Goal: Task Accomplishment & Management: Complete application form

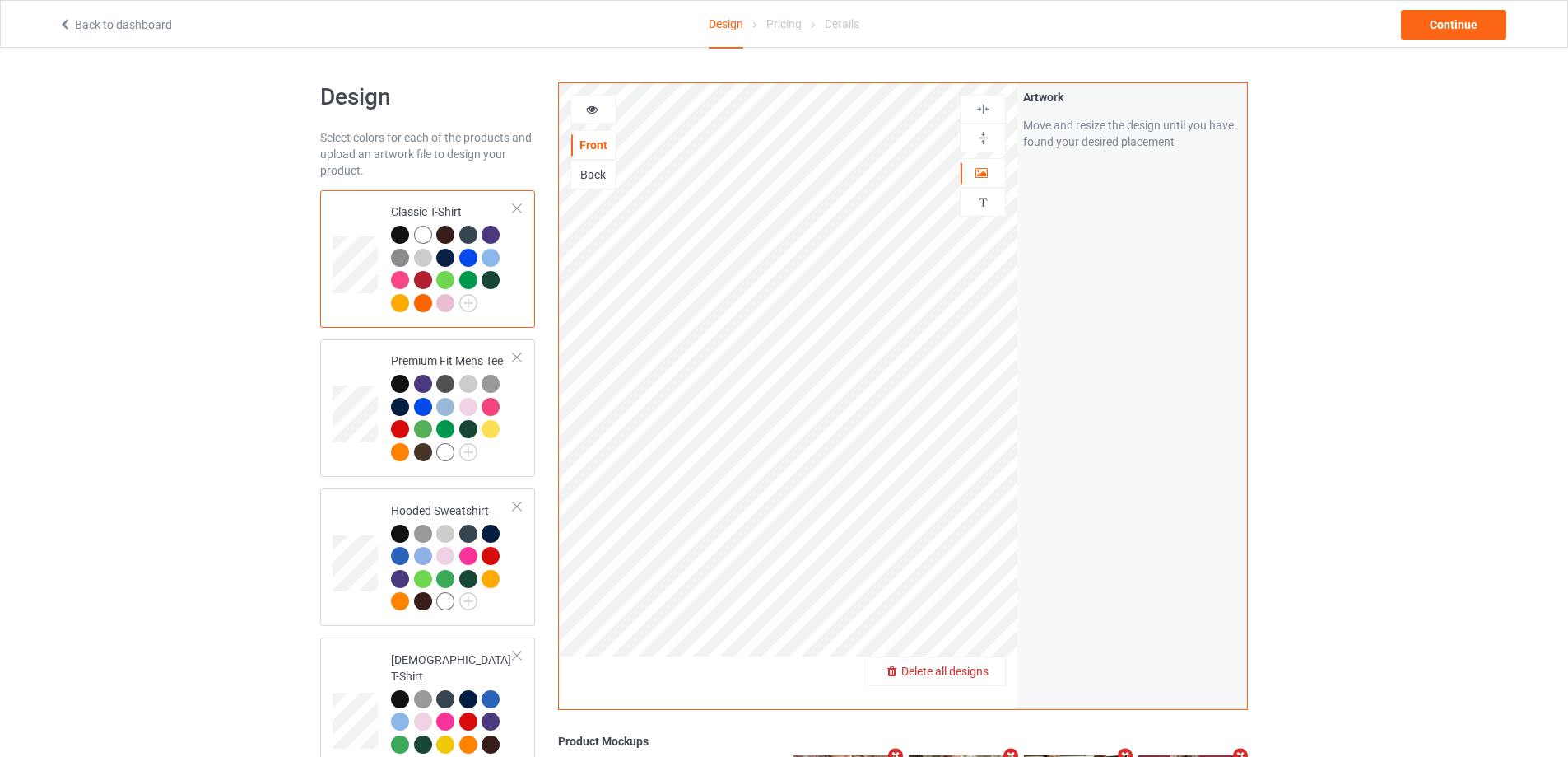
click at [979, 676] on span "Delete all designs" at bounding box center [945, 670] width 87 height 13
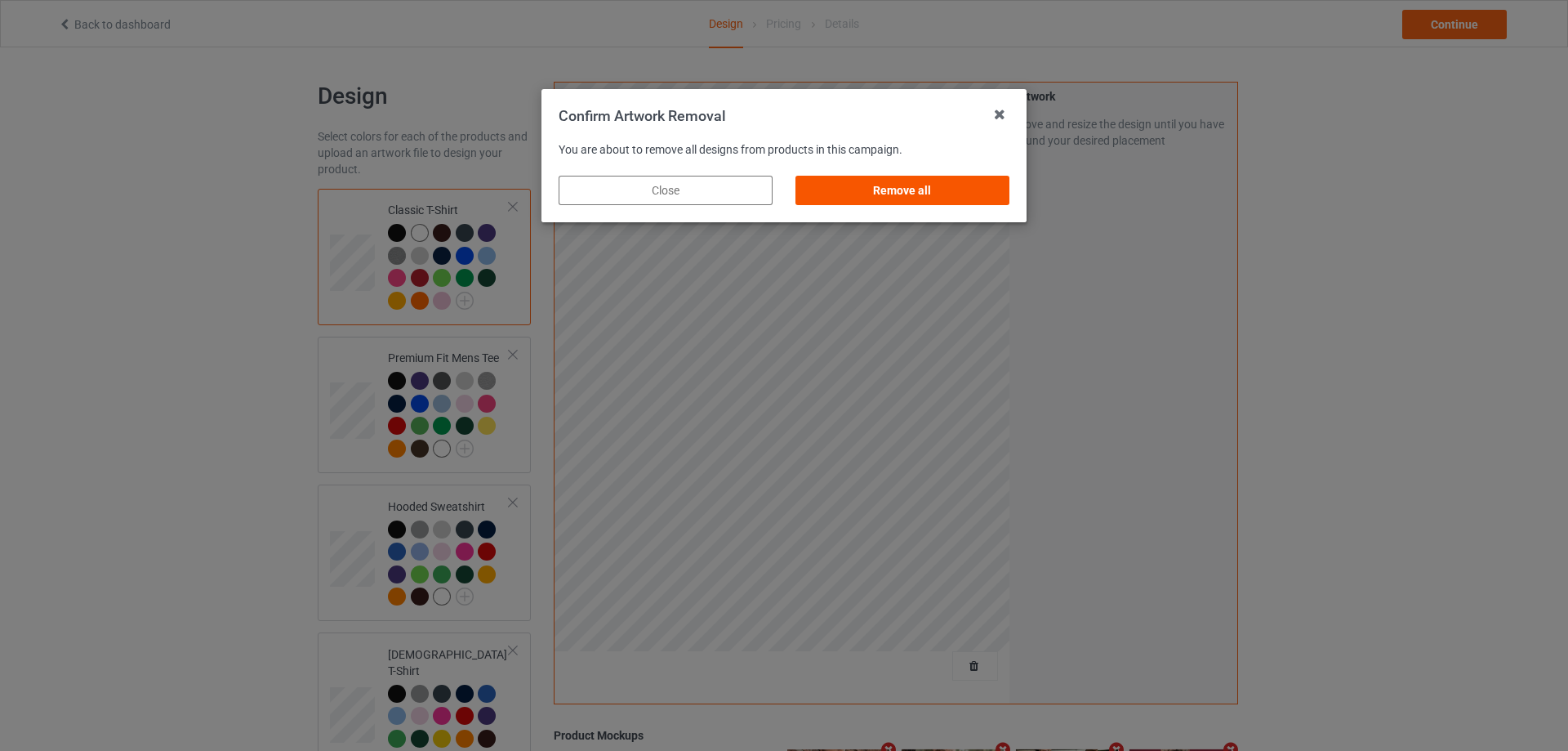
click at [979, 200] on div "Remove all" at bounding box center [902, 190] width 214 height 30
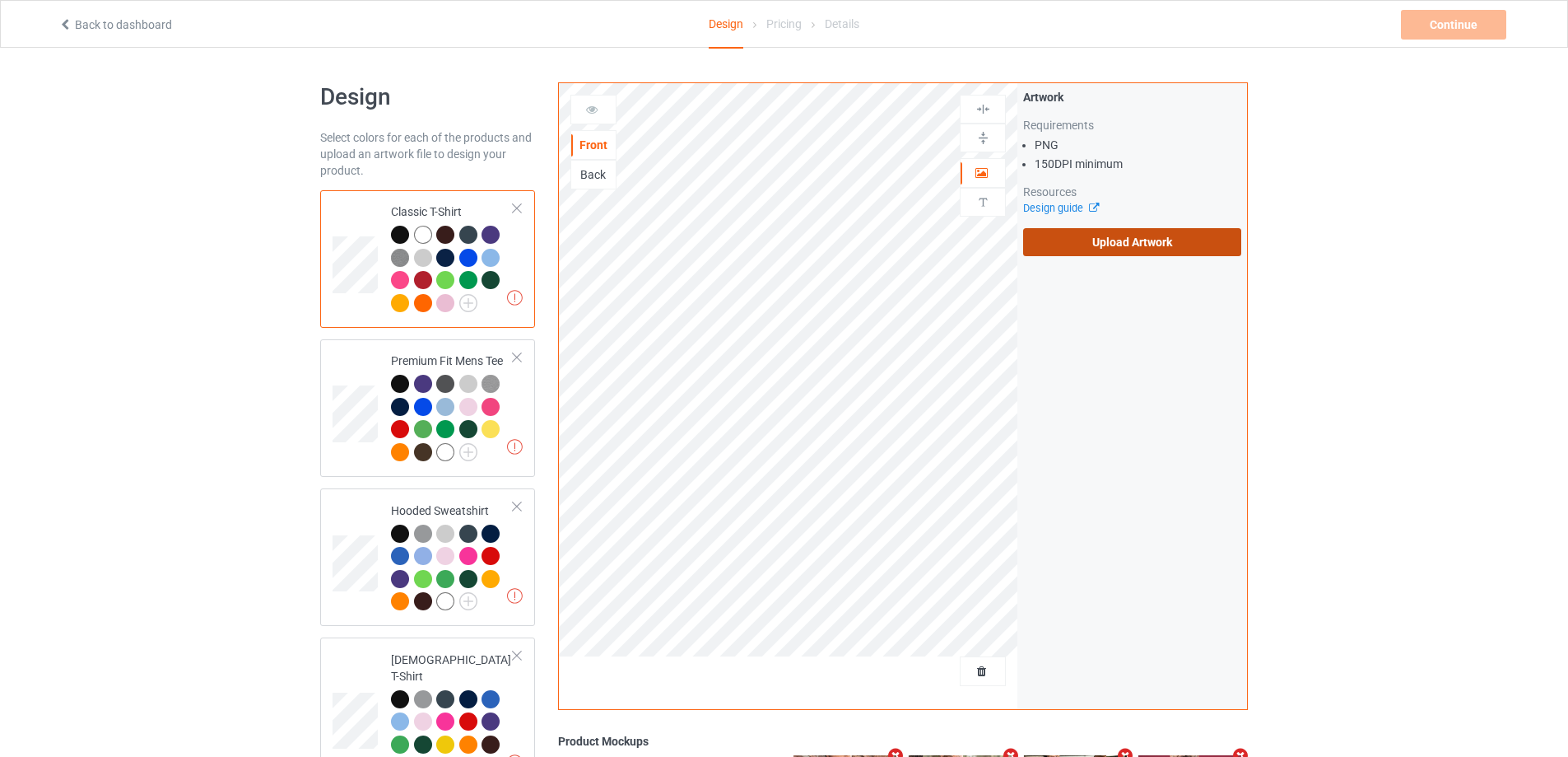
click at [1101, 234] on label "Upload Artwork" at bounding box center [1132, 242] width 218 height 28
click at [0, 0] on input "Upload Artwork" at bounding box center [0, 0] width 0 height 0
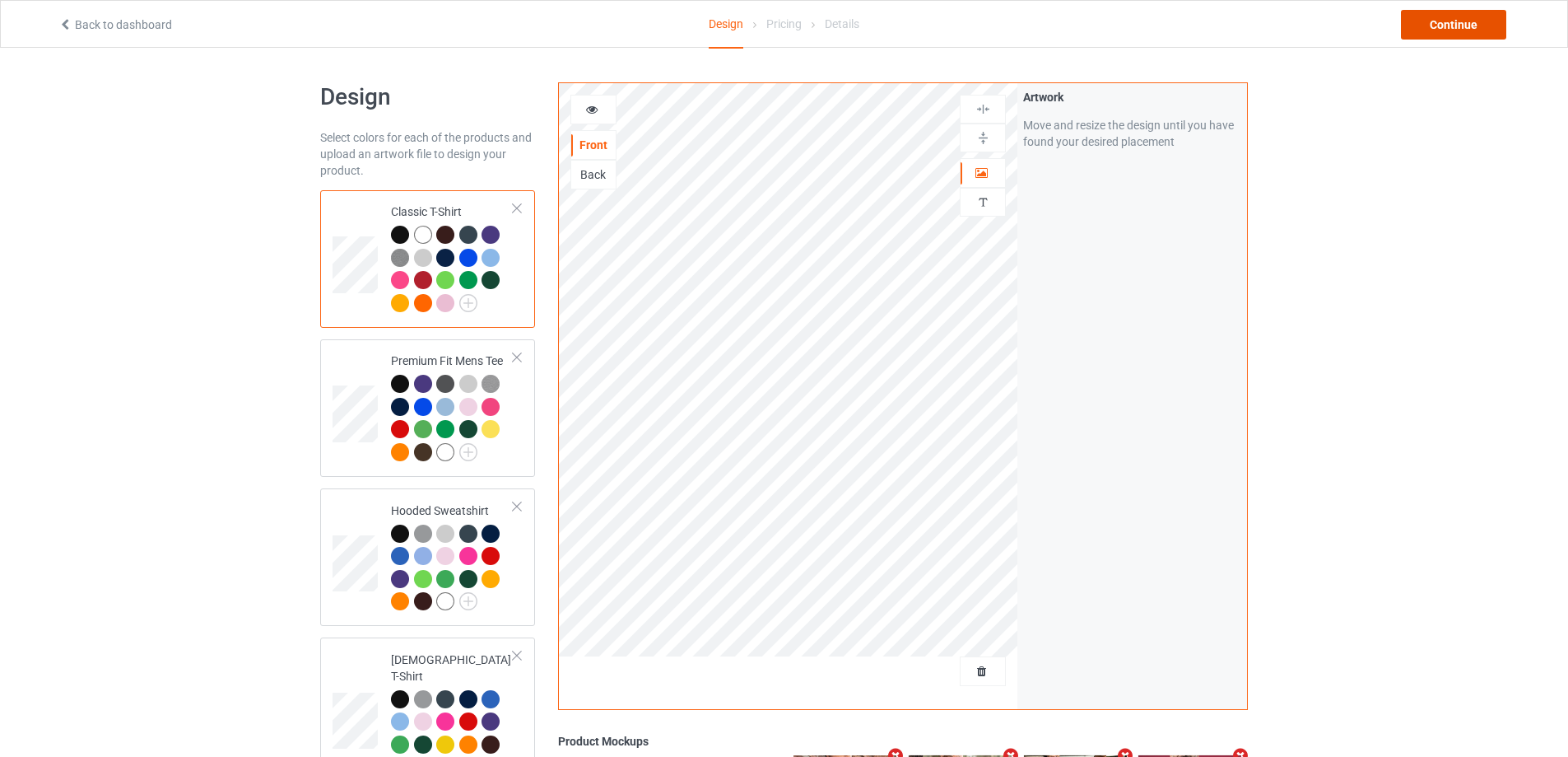
click at [1435, 27] on div "Continue" at bounding box center [1453, 25] width 105 height 30
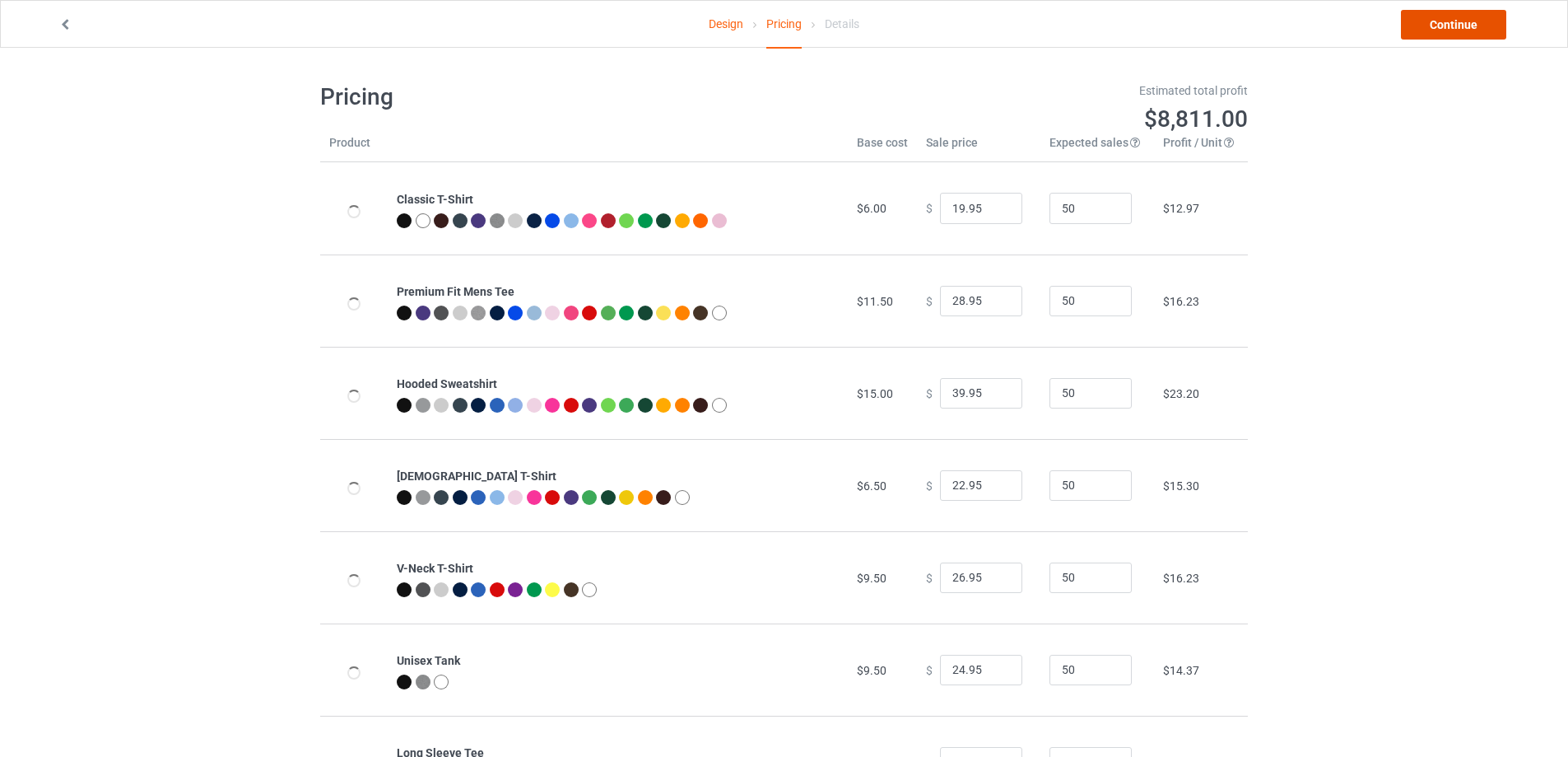
click at [1436, 27] on link "Continue" at bounding box center [1453, 25] width 105 height 30
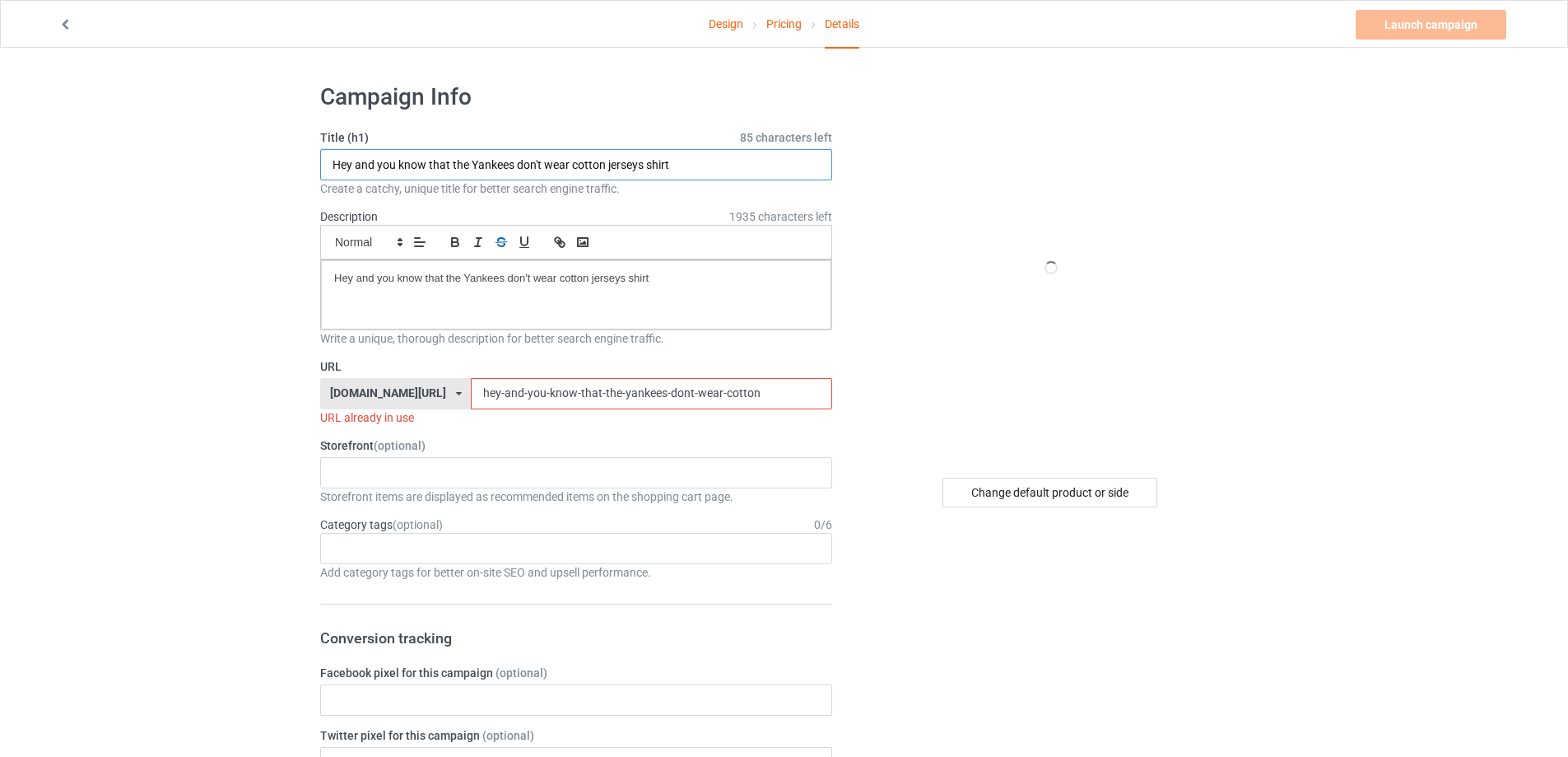
drag, startPoint x: 683, startPoint y: 170, endPoint x: 491, endPoint y: 250, distance: 208.0
paste input "[URL][DOMAIN_NAME][PERSON_NAME]"
drag, startPoint x: 507, startPoint y: 163, endPoint x: 788, endPoint y: 163, distance: 281.0
click at [788, 163] on input "[URL][DOMAIN_NAME][PERSON_NAME]" at bounding box center [577, 164] width 512 height 31
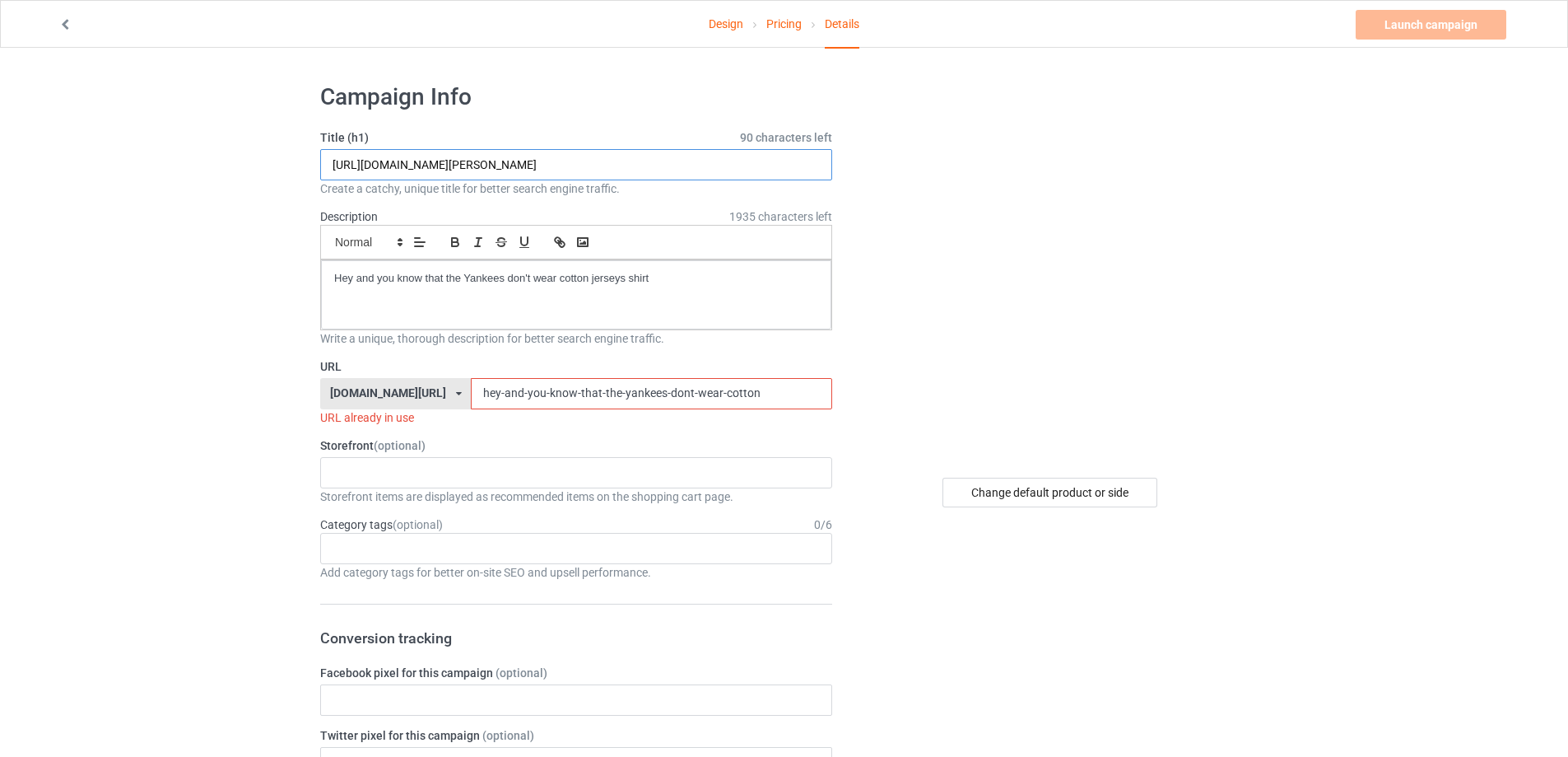
type input "[URL][DOMAIN_NAME][PERSON_NAME]"
drag, startPoint x: 717, startPoint y: 391, endPoint x: 42, endPoint y: 363, distance: 675.6
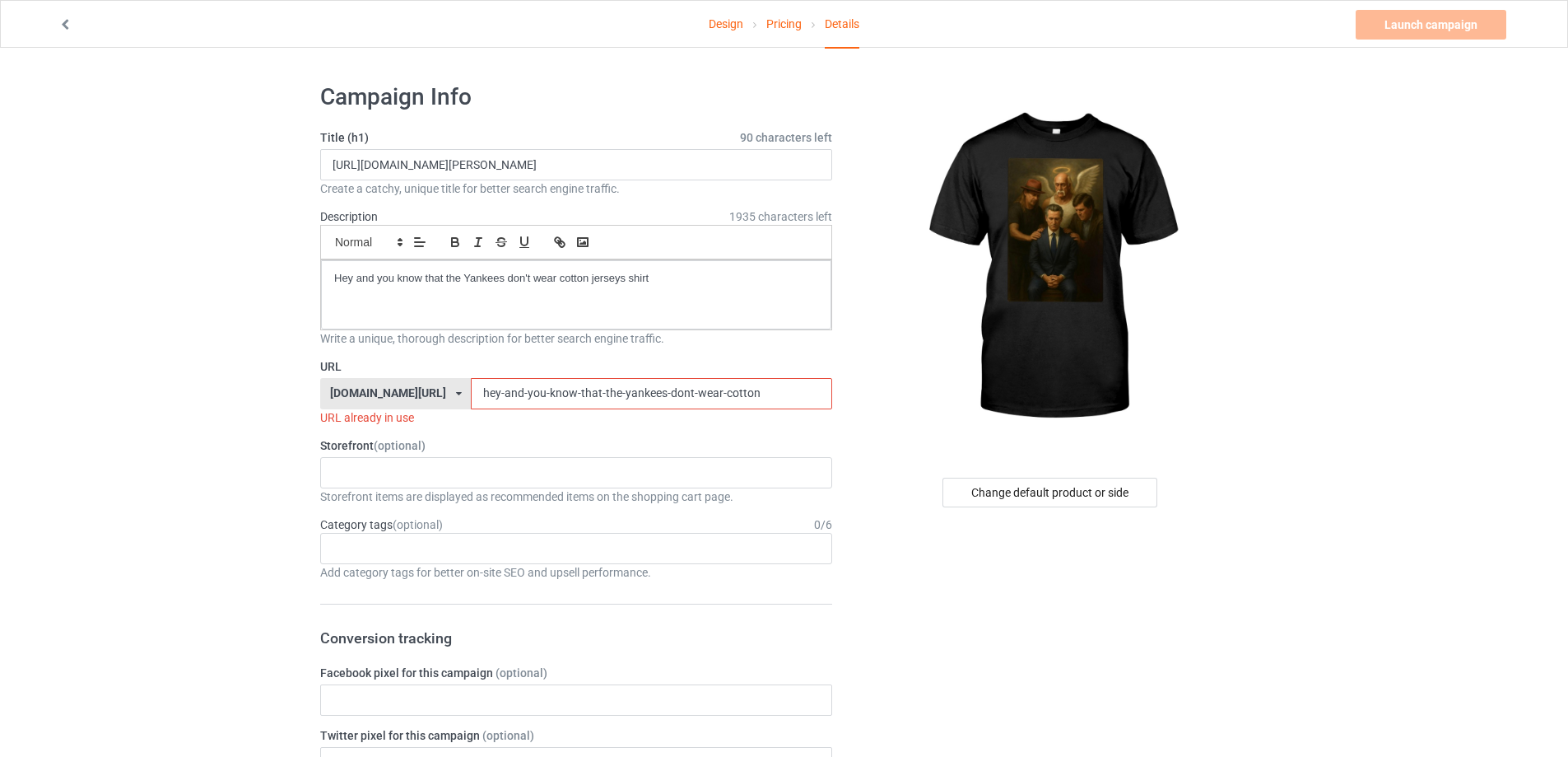
paste input "[PERSON_NAME]-fantastic-shirt"
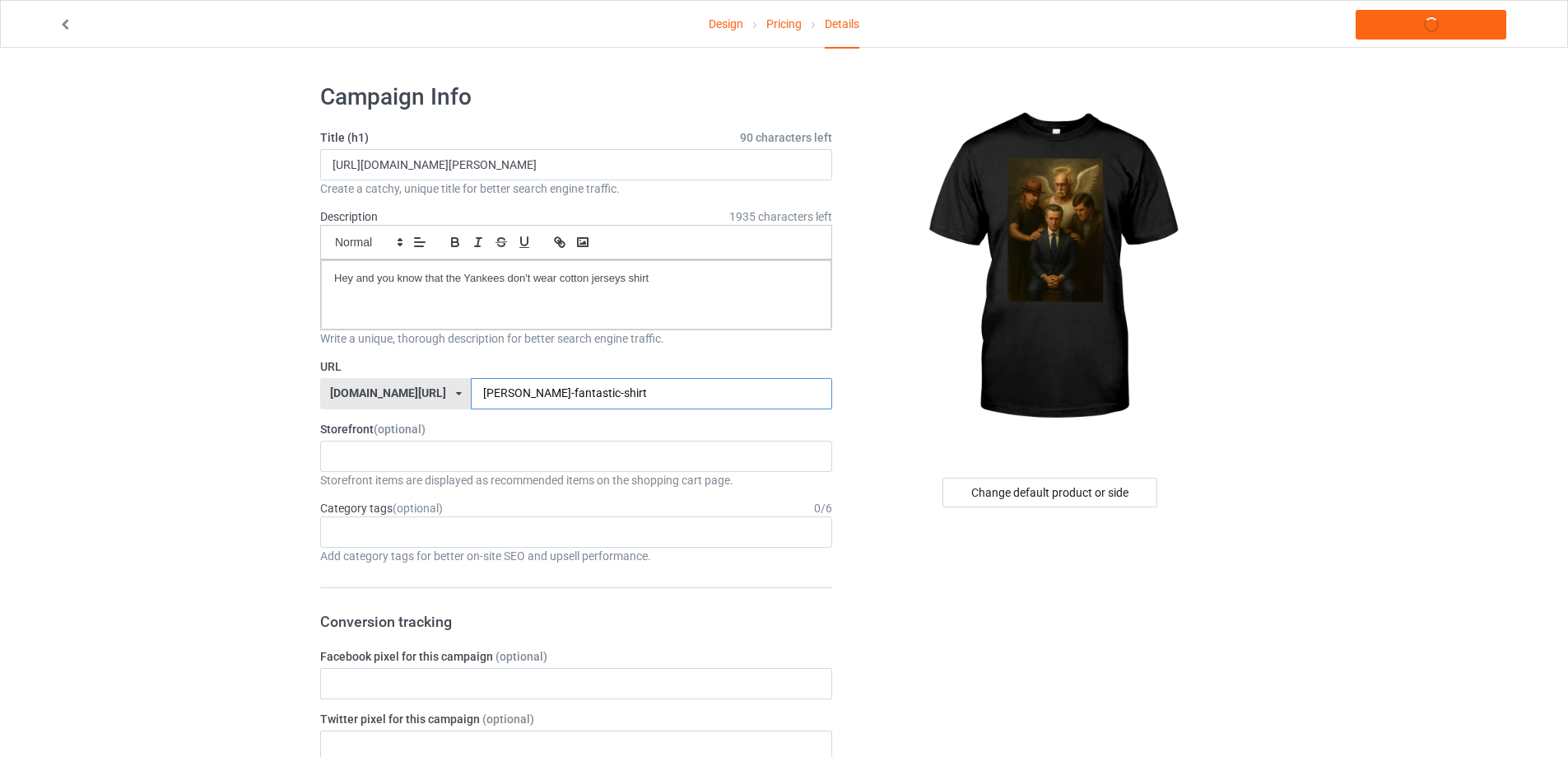
type input "[PERSON_NAME]-fantastic-shirt"
drag, startPoint x: 683, startPoint y: 283, endPoint x: 104, endPoint y: 303, distance: 579.3
drag, startPoint x: 663, startPoint y: 164, endPoint x: 214, endPoint y: 174, distance: 449.1
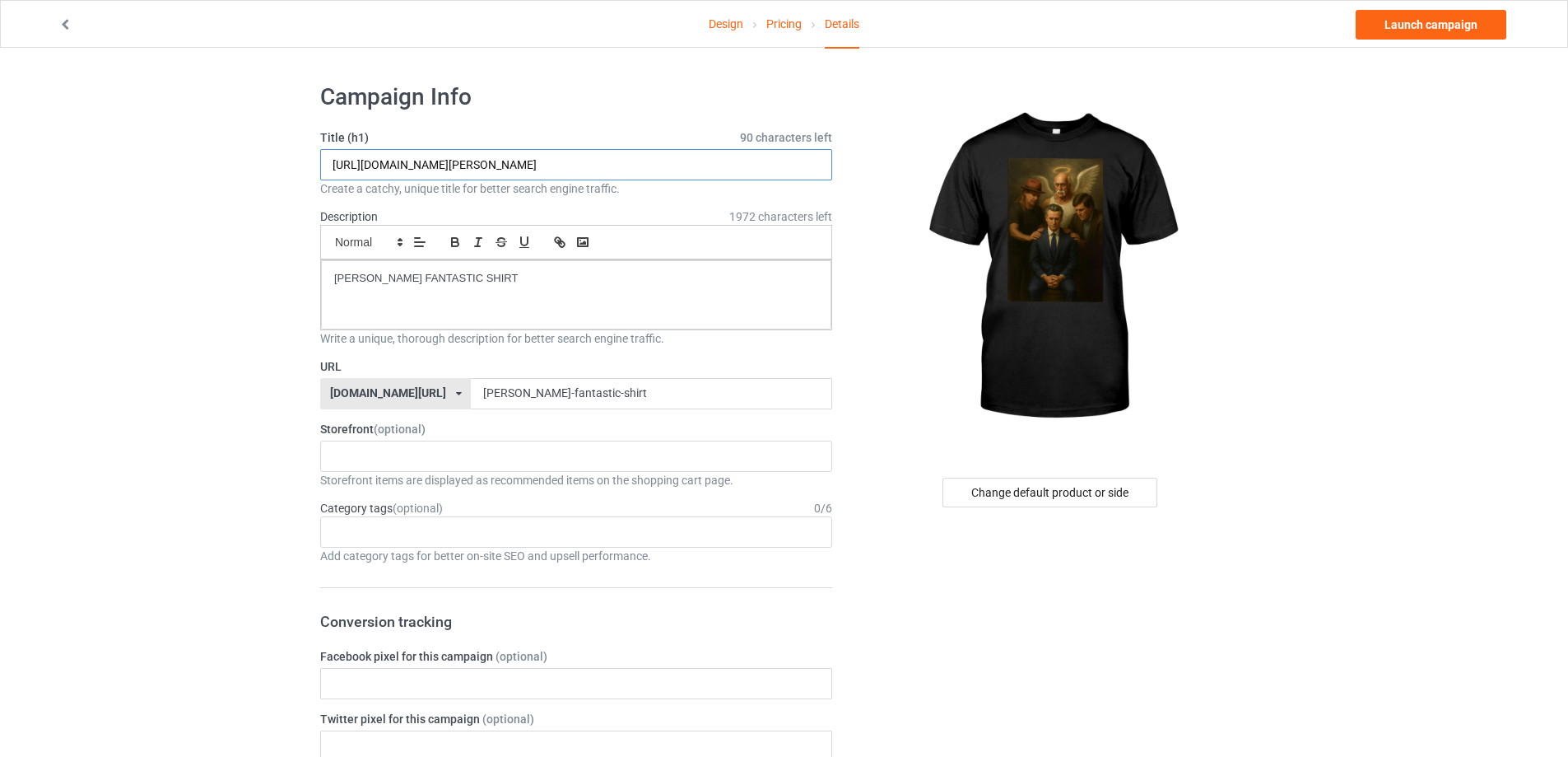
paste input "[PERSON_NAME] FANTASTIC SHIRT"
type input "[PERSON_NAME] FANTASTIC SHIRT"
click at [1431, 31] on link "Launch campaign" at bounding box center [1431, 25] width 151 height 30
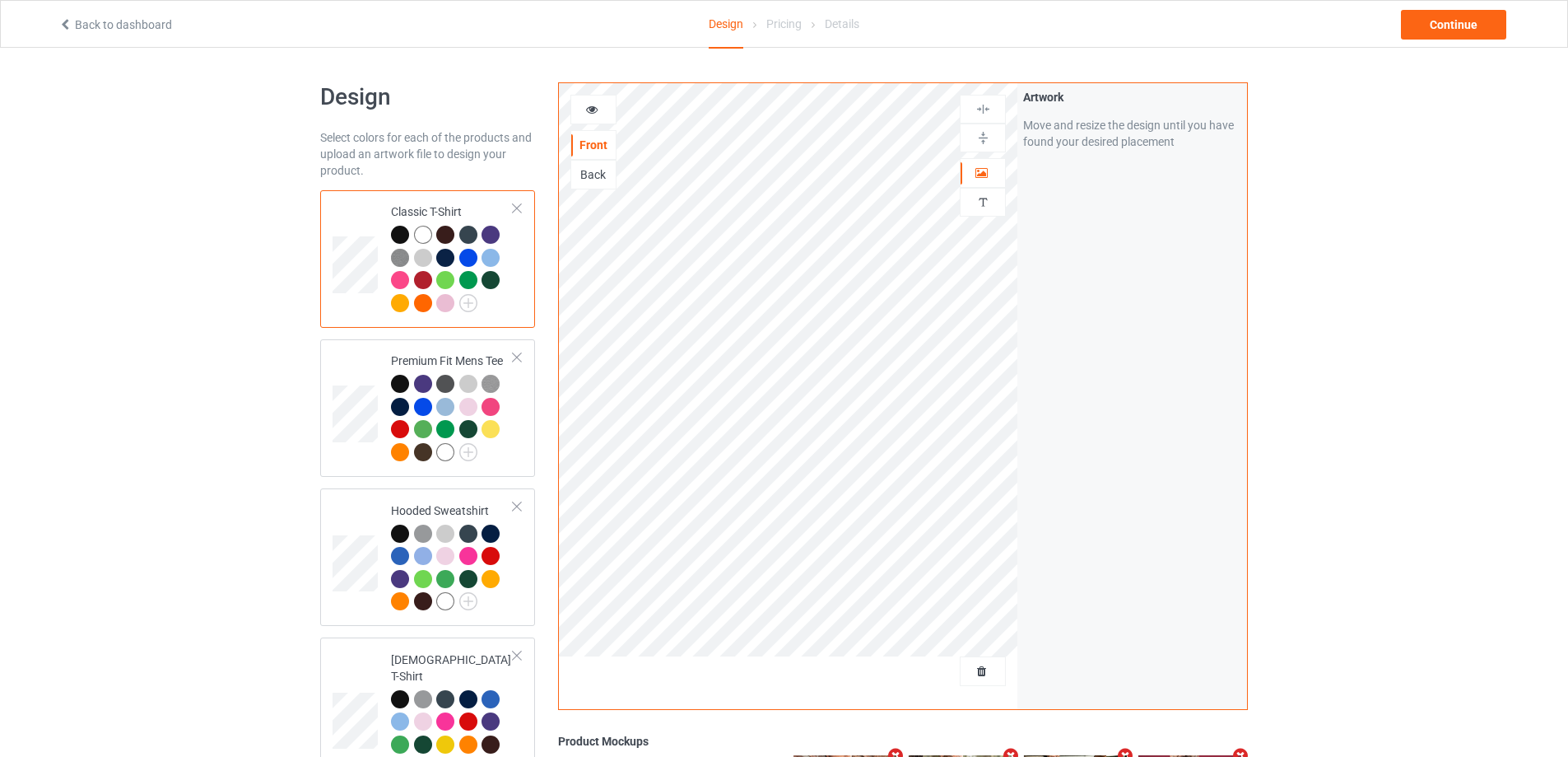
click at [973, 656] on div at bounding box center [983, 671] width 46 height 30
click at [986, 691] on div at bounding box center [788, 677] width 459 height 42
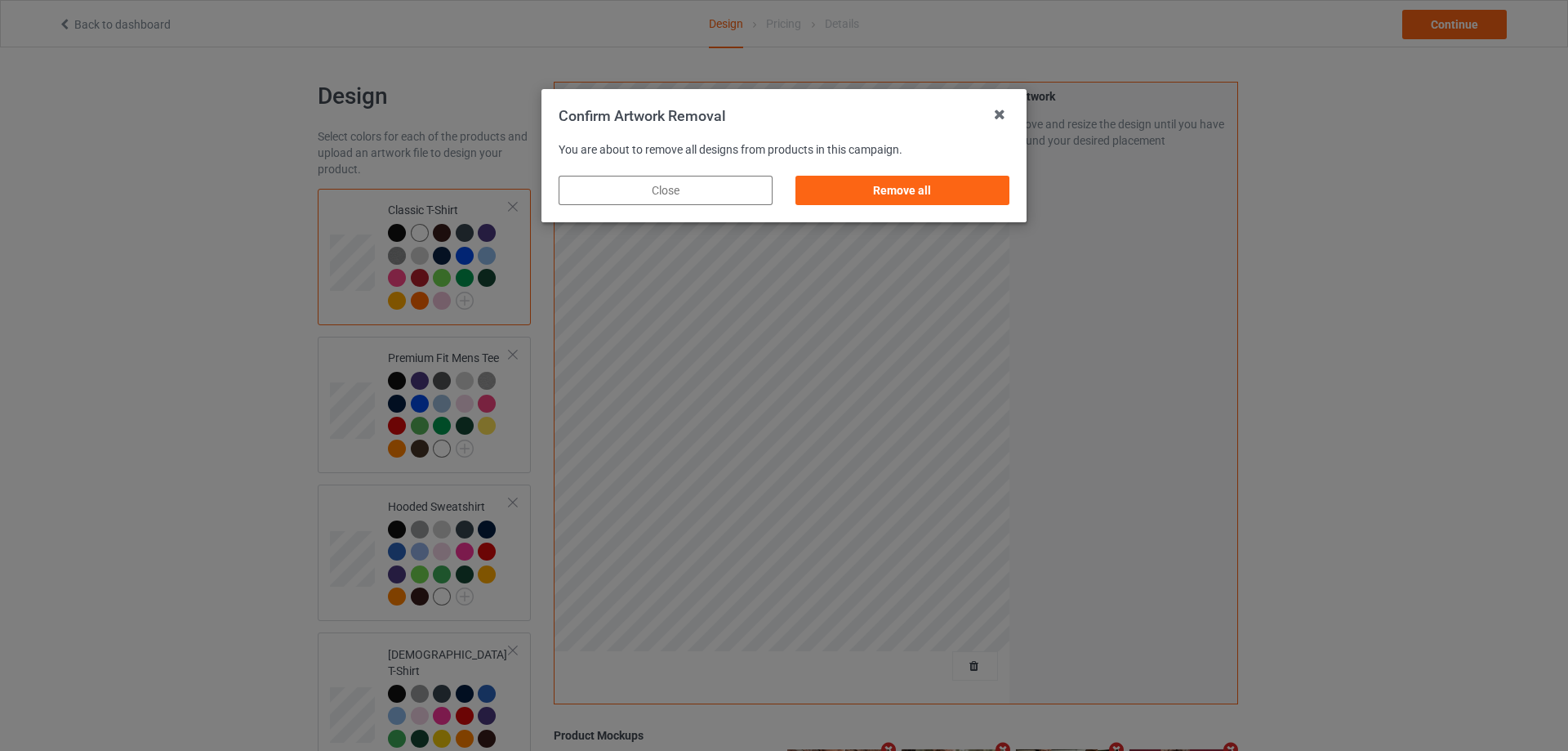
drag, startPoint x: 984, startPoint y: 195, endPoint x: 996, endPoint y: 193, distance: 12.2
click at [984, 193] on div "Remove all" at bounding box center [902, 190] width 214 height 30
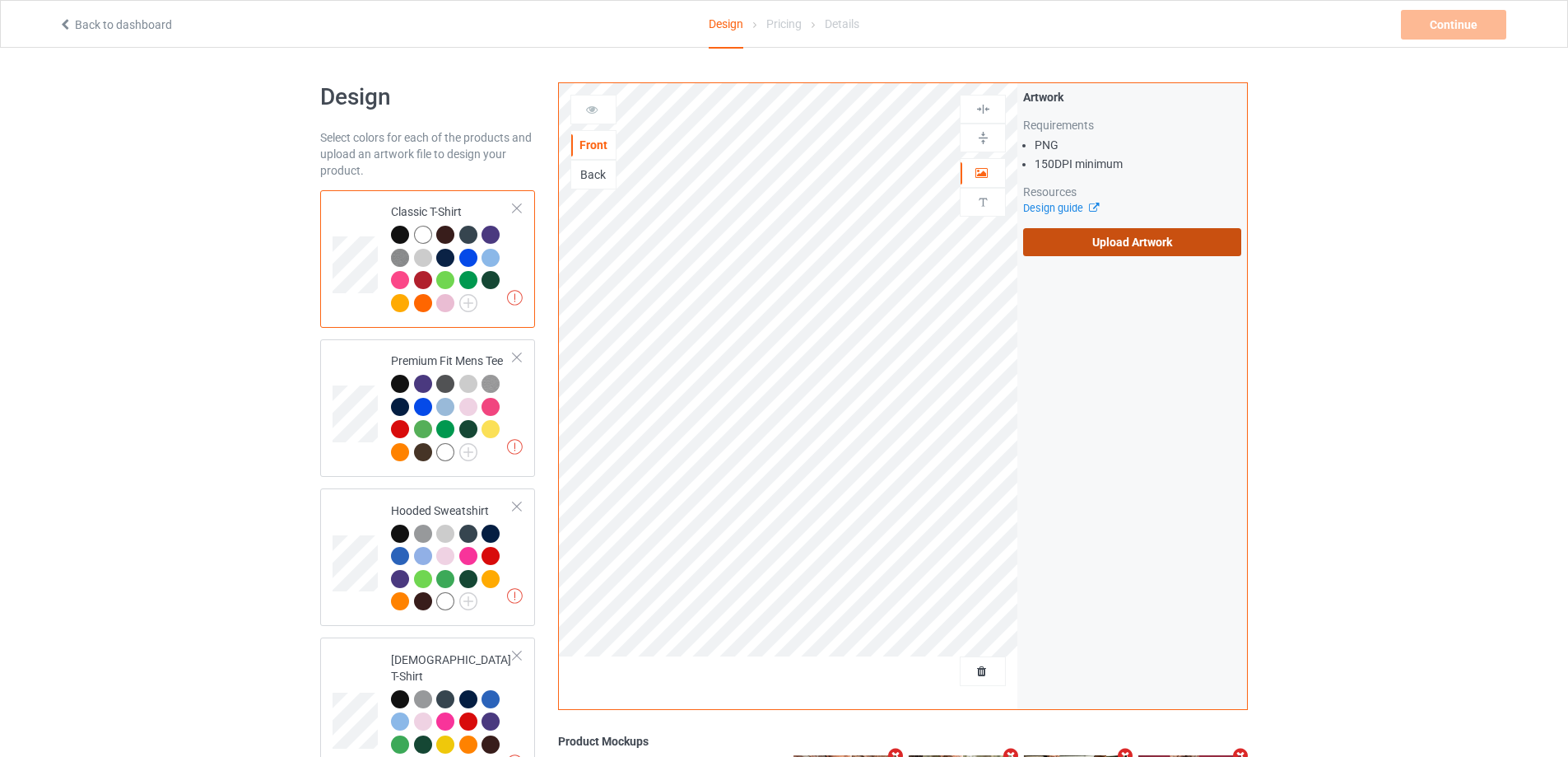
click at [1117, 238] on label "Upload Artwork" at bounding box center [1132, 242] width 218 height 28
click at [0, 0] on input "Upload Artwork" at bounding box center [0, 0] width 0 height 0
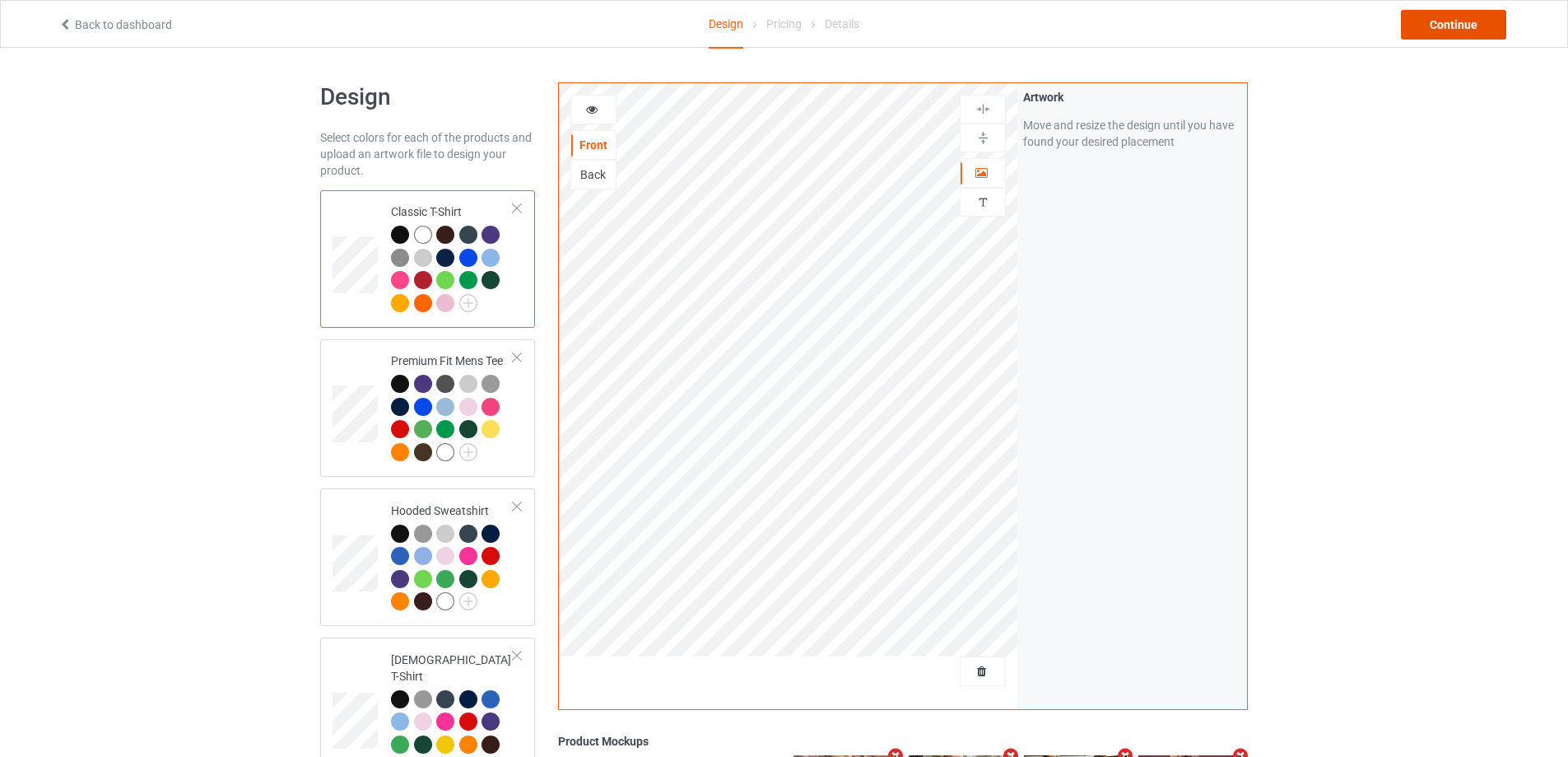
click at [1454, 17] on div "Continue" at bounding box center [1453, 25] width 105 height 30
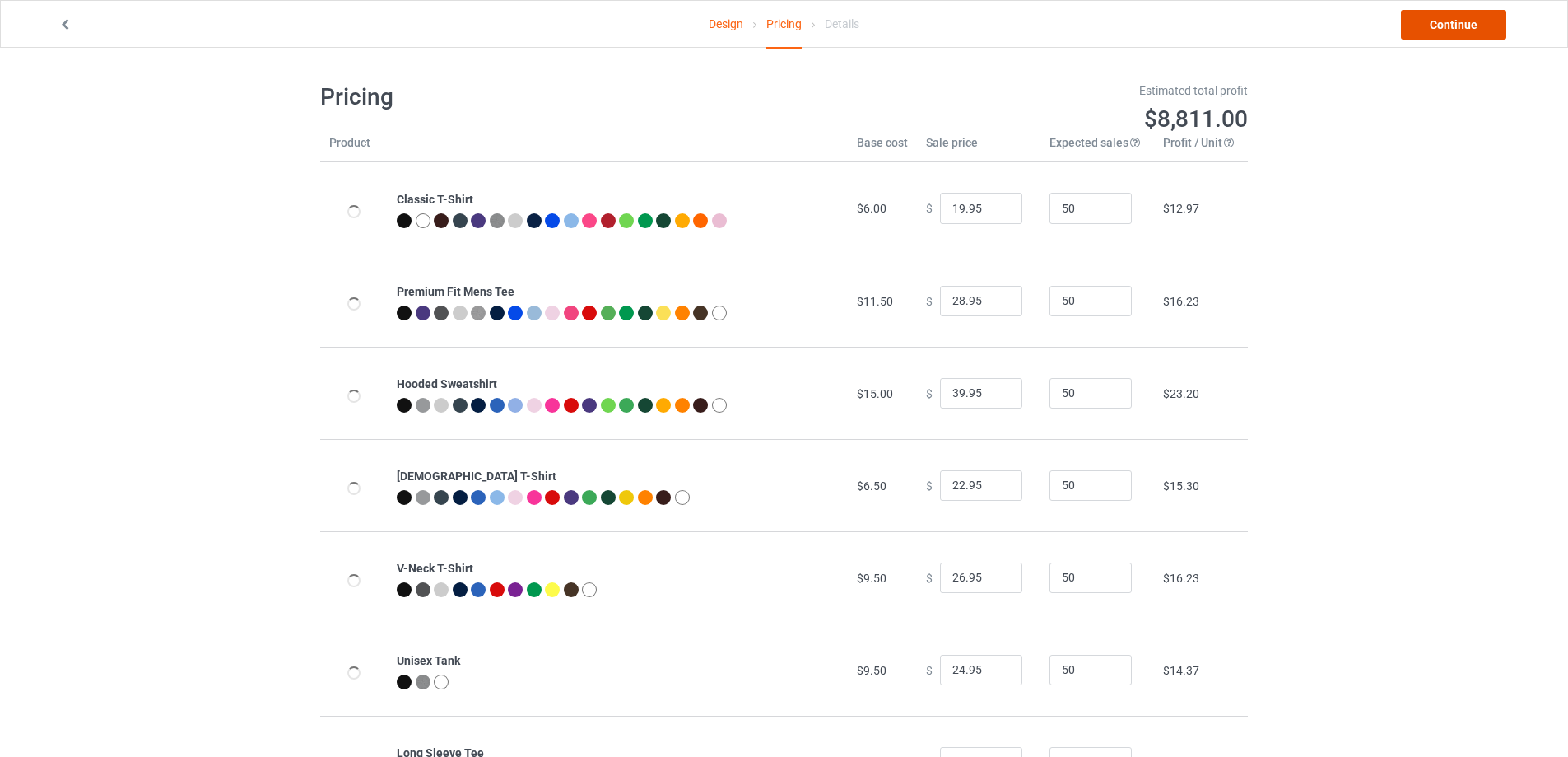
click at [1459, 17] on link "Continue" at bounding box center [1453, 25] width 105 height 30
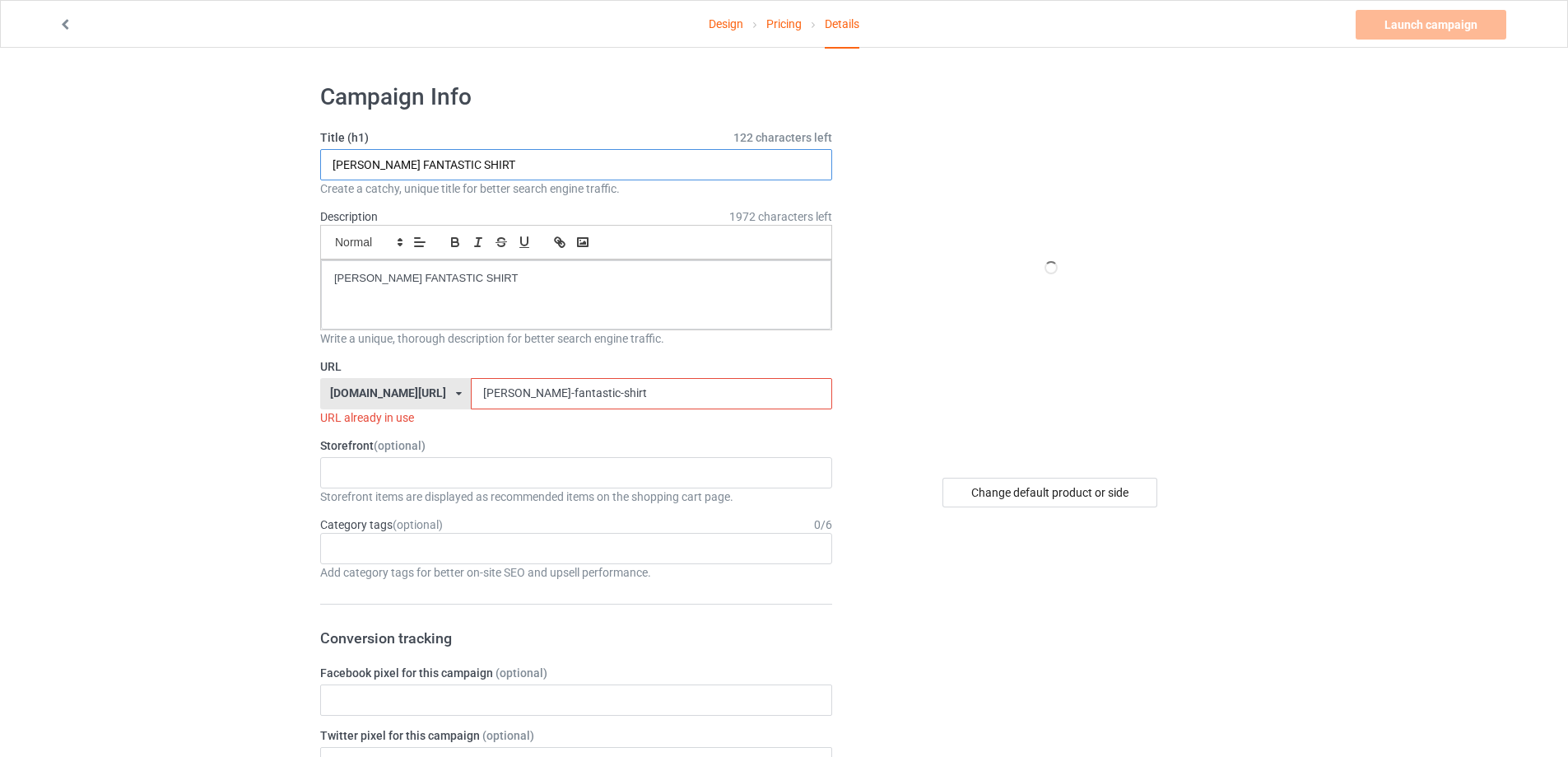
paste input "MCR TORONTO MY CHEMICAL ROMANCE shirt"
type input "MCR TORONTO MY CHEMICAL ROMANCE shirt"
drag, startPoint x: 539, startPoint y: 275, endPoint x: 177, endPoint y: 300, distance: 362.9
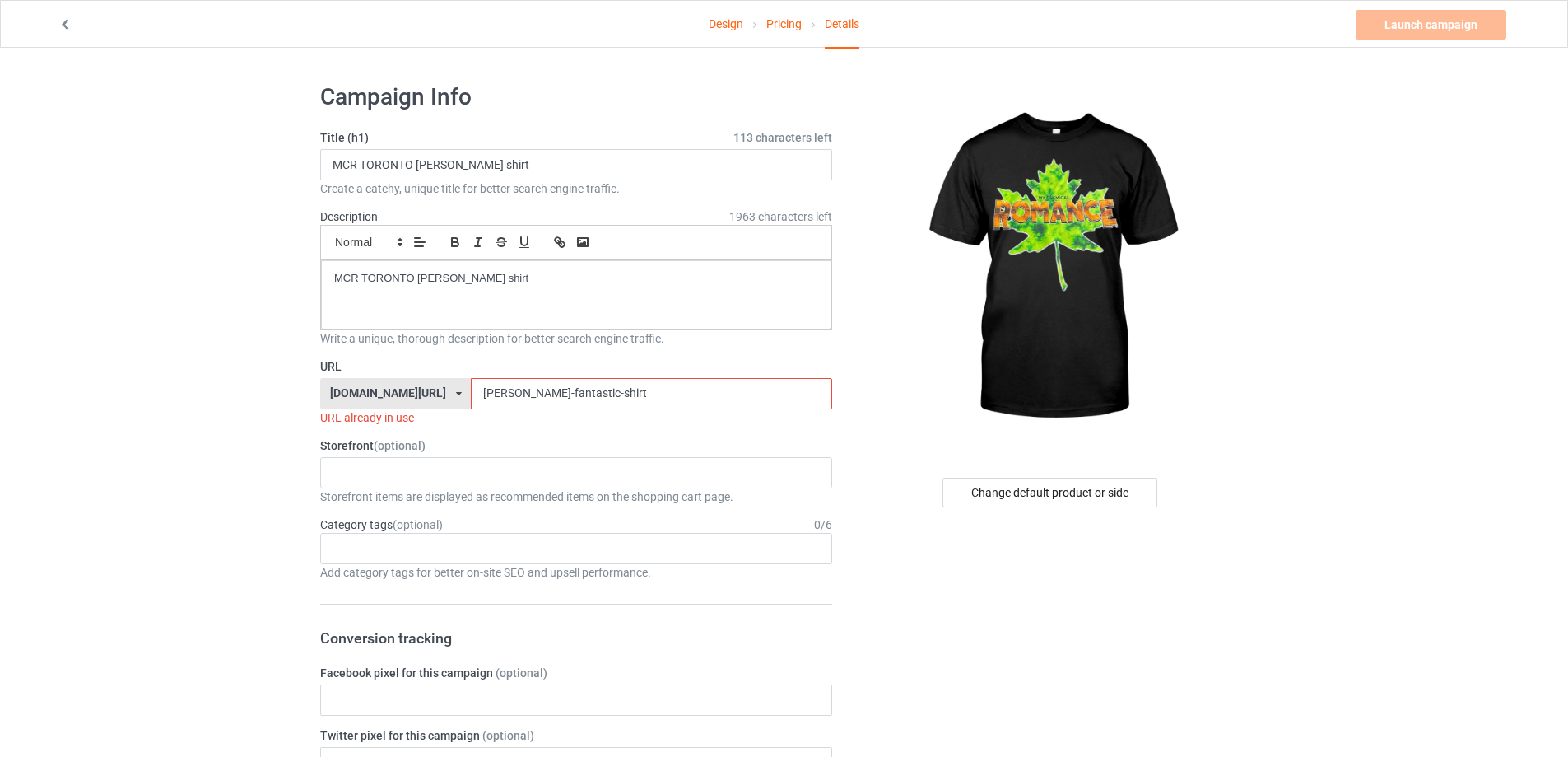
paste input "mcr-toronto-my-chemical-romance"
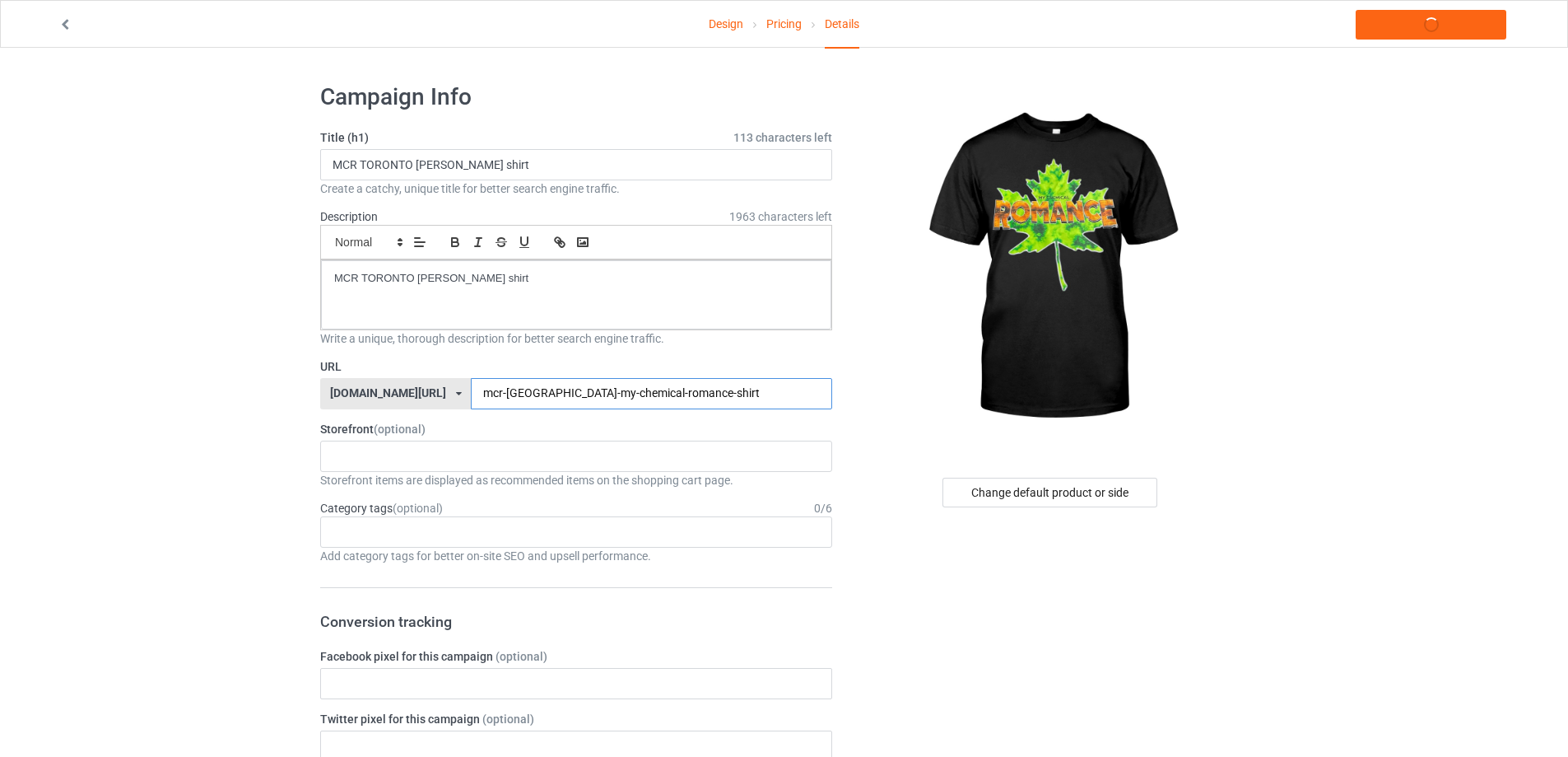
type input "mcr-toronto-my-chemical-romance-shirt"
drag, startPoint x: 637, startPoint y: 281, endPoint x: 291, endPoint y: 274, distance: 346.1
copy p "MCR TORONTO MY CHEMICAL ROMANCE shirt"
click at [1406, 22] on link "Launch campaign" at bounding box center [1431, 25] width 151 height 30
